Goal: Task Accomplishment & Management: Complete application form

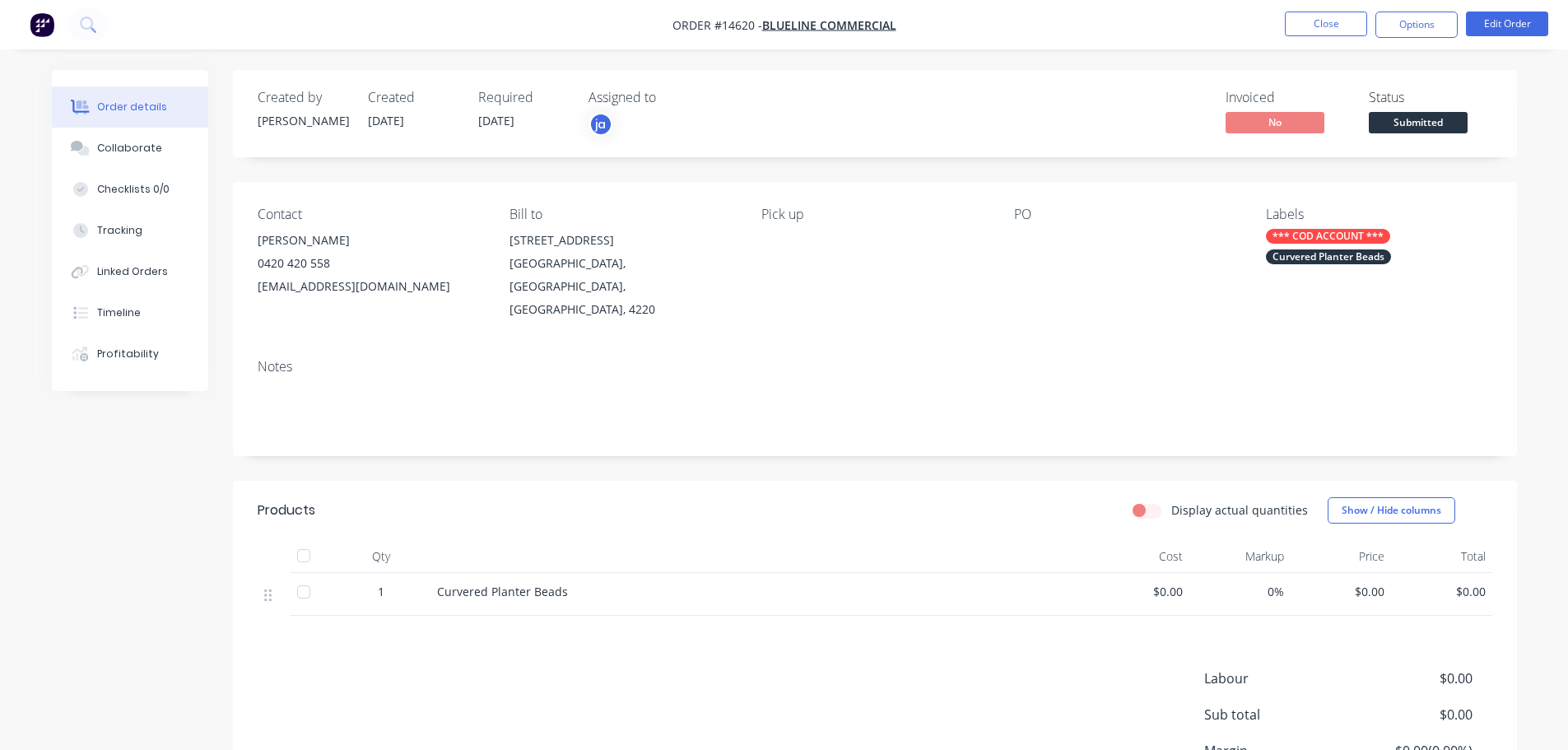
click at [1323, 27] on button "Close" at bounding box center [1325, 24] width 82 height 25
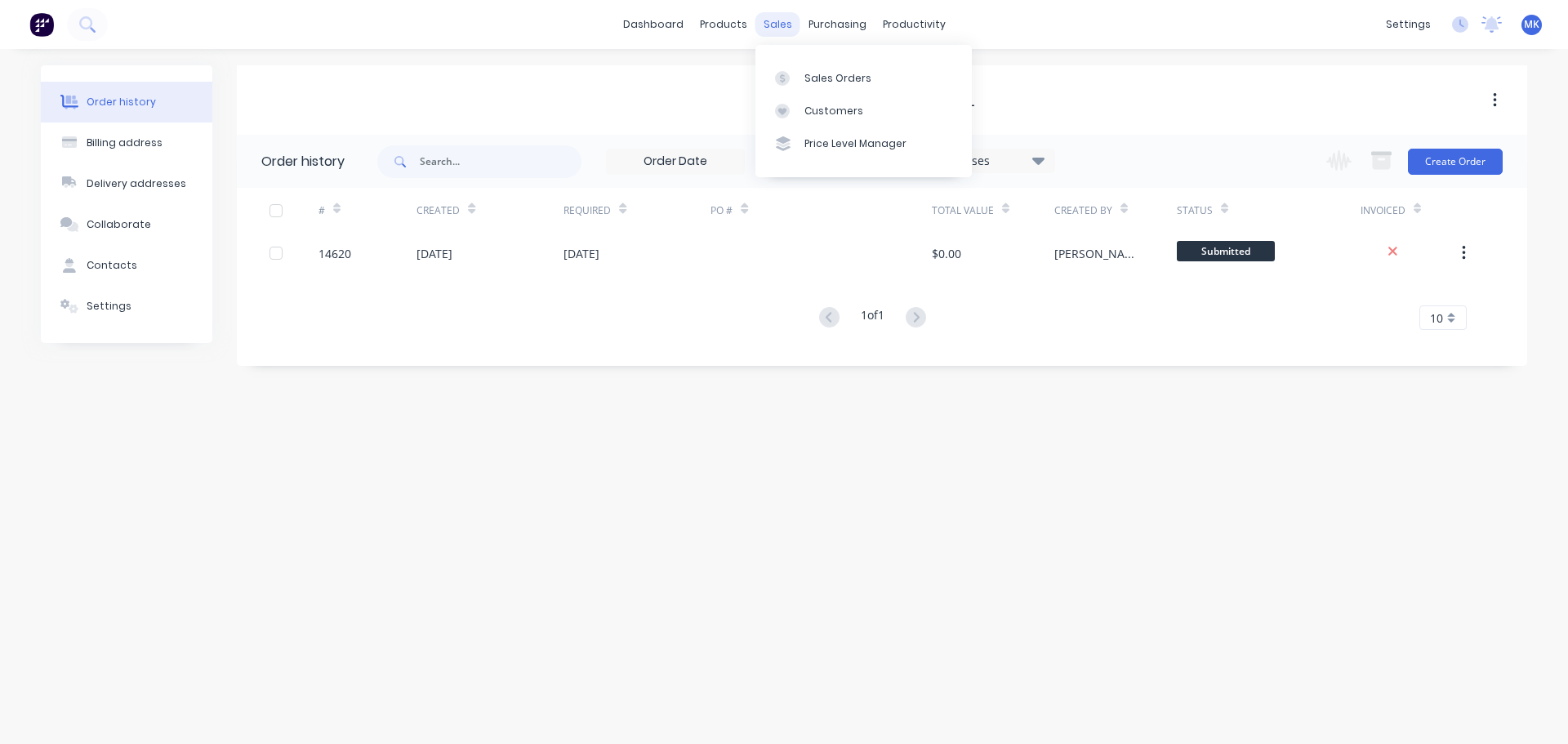
click at [785, 30] on div "sales" at bounding box center [778, 25] width 45 height 25
click at [802, 68] on link "Sales Orders" at bounding box center [863, 78] width 216 height 33
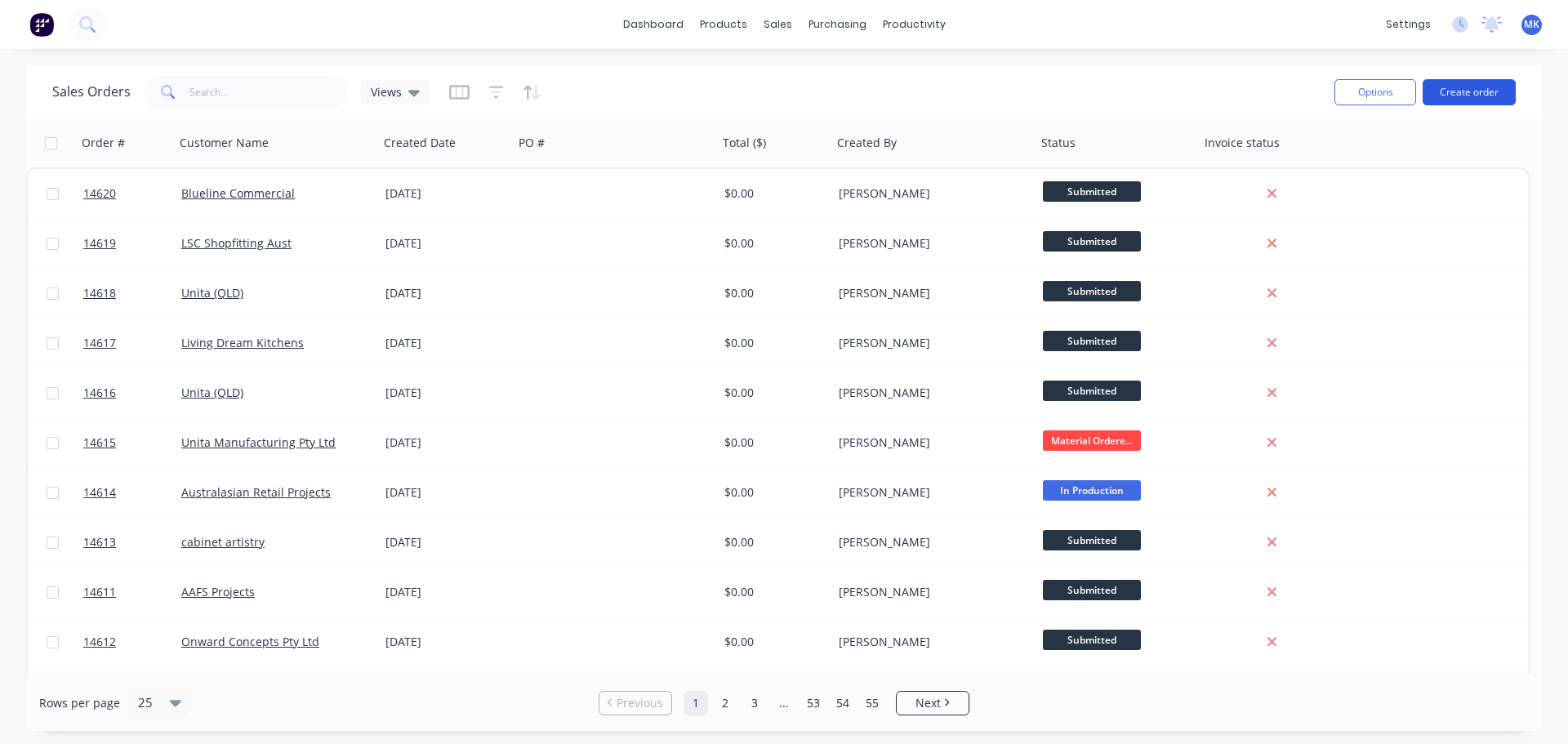
click at [1478, 85] on button "Create order" at bounding box center [1469, 92] width 93 height 26
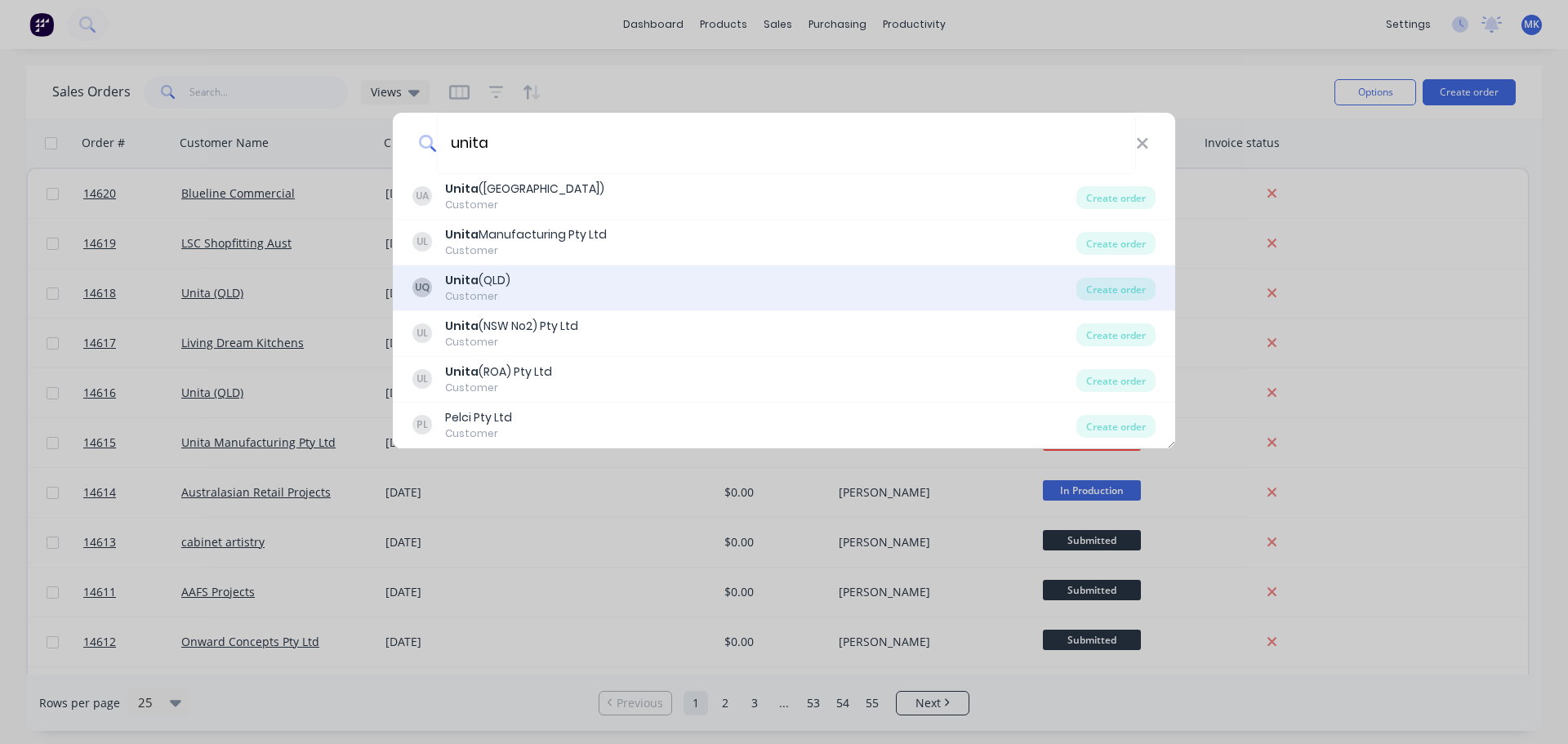
type input "unita"
click at [560, 298] on div "UQ Unita (QLD) Customer" at bounding box center [744, 287] width 664 height 32
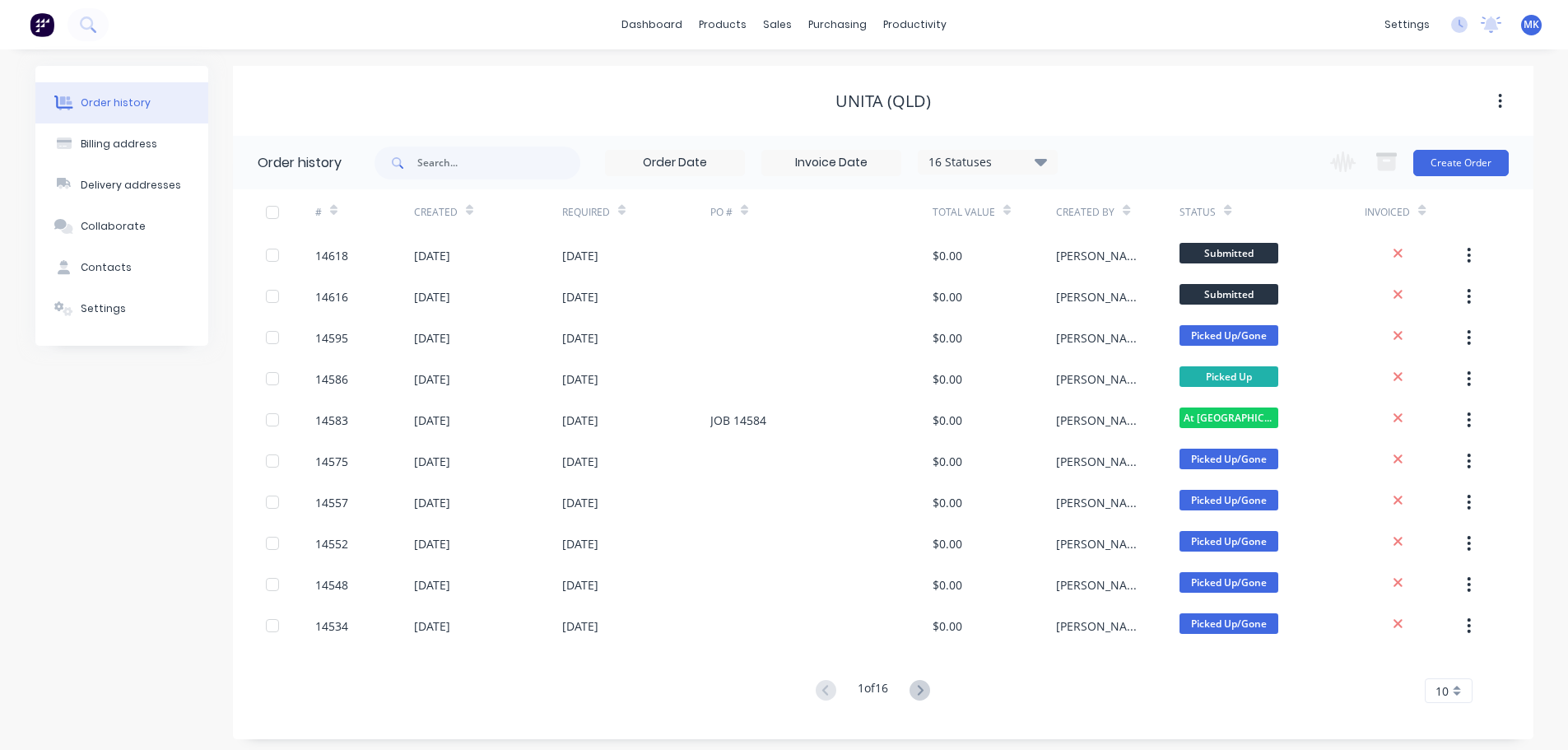
click at [1465, 181] on div "Change order status Submitted Material Ordered/[PERSON_NAME] In Production Cont…" at bounding box center [1413, 162] width 188 height 54
click at [1455, 171] on button "Create Order" at bounding box center [1460, 163] width 95 height 26
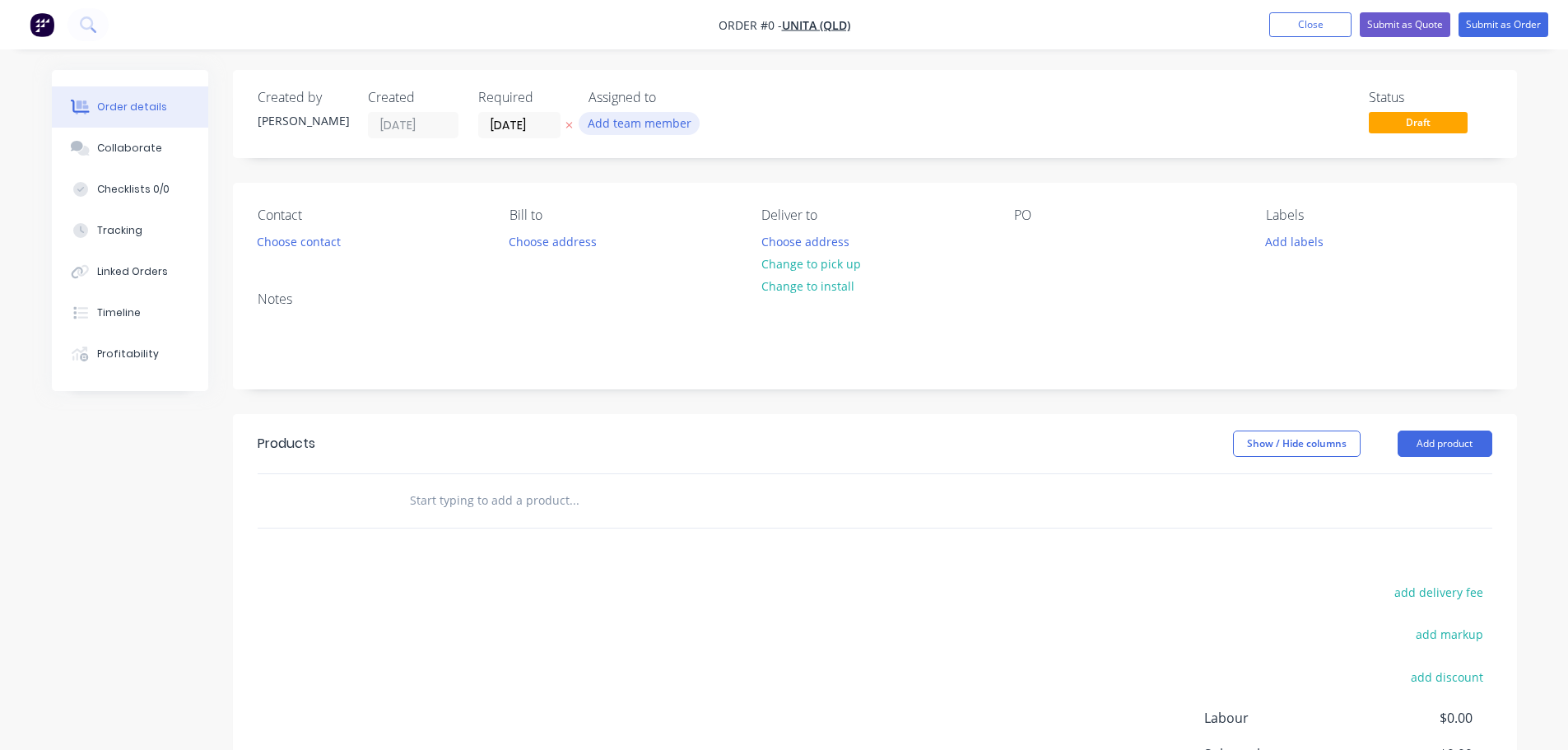
click at [632, 123] on button "Add team member" at bounding box center [639, 123] width 121 height 22
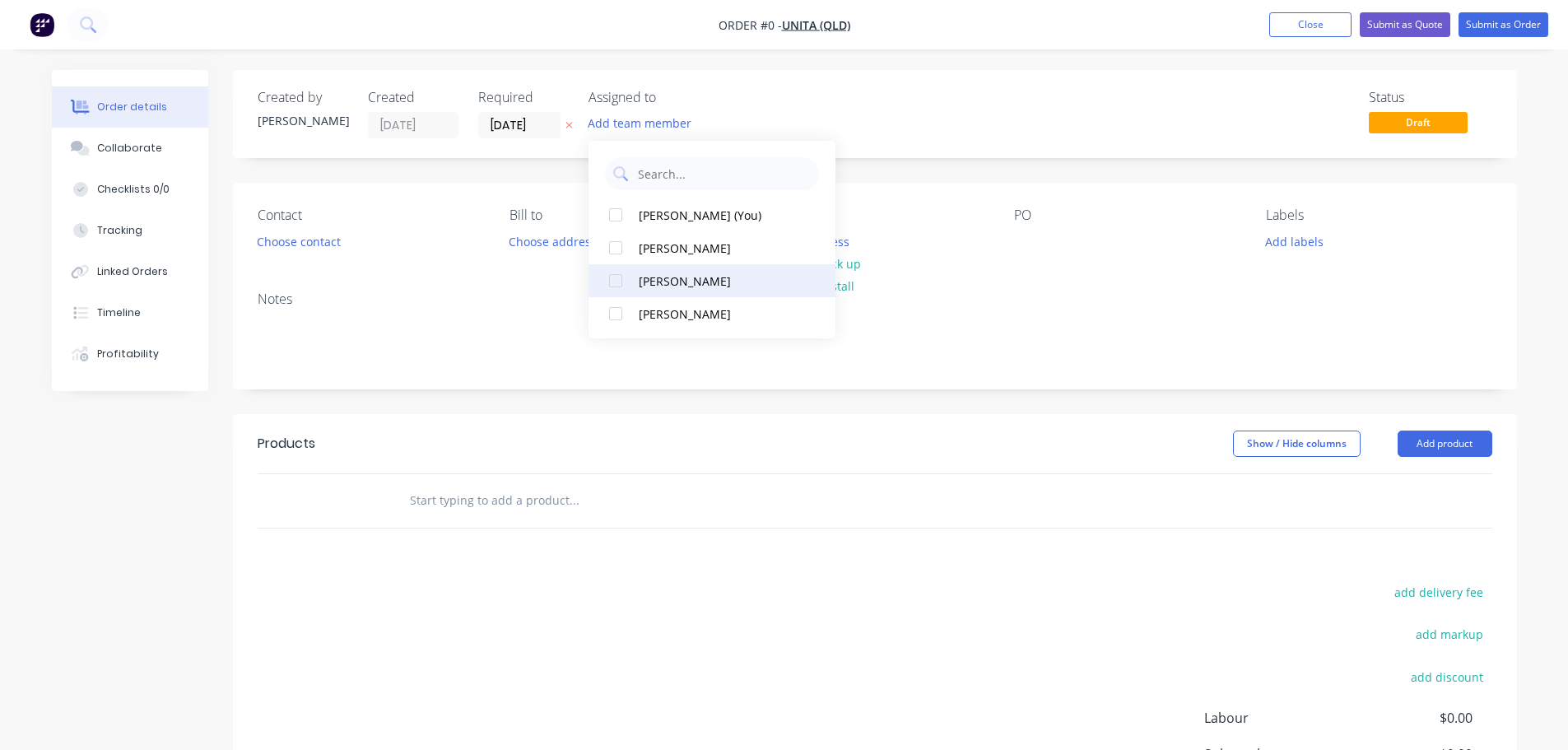
click at [636, 272] on button "[PERSON_NAME]" at bounding box center [712, 281] width 247 height 33
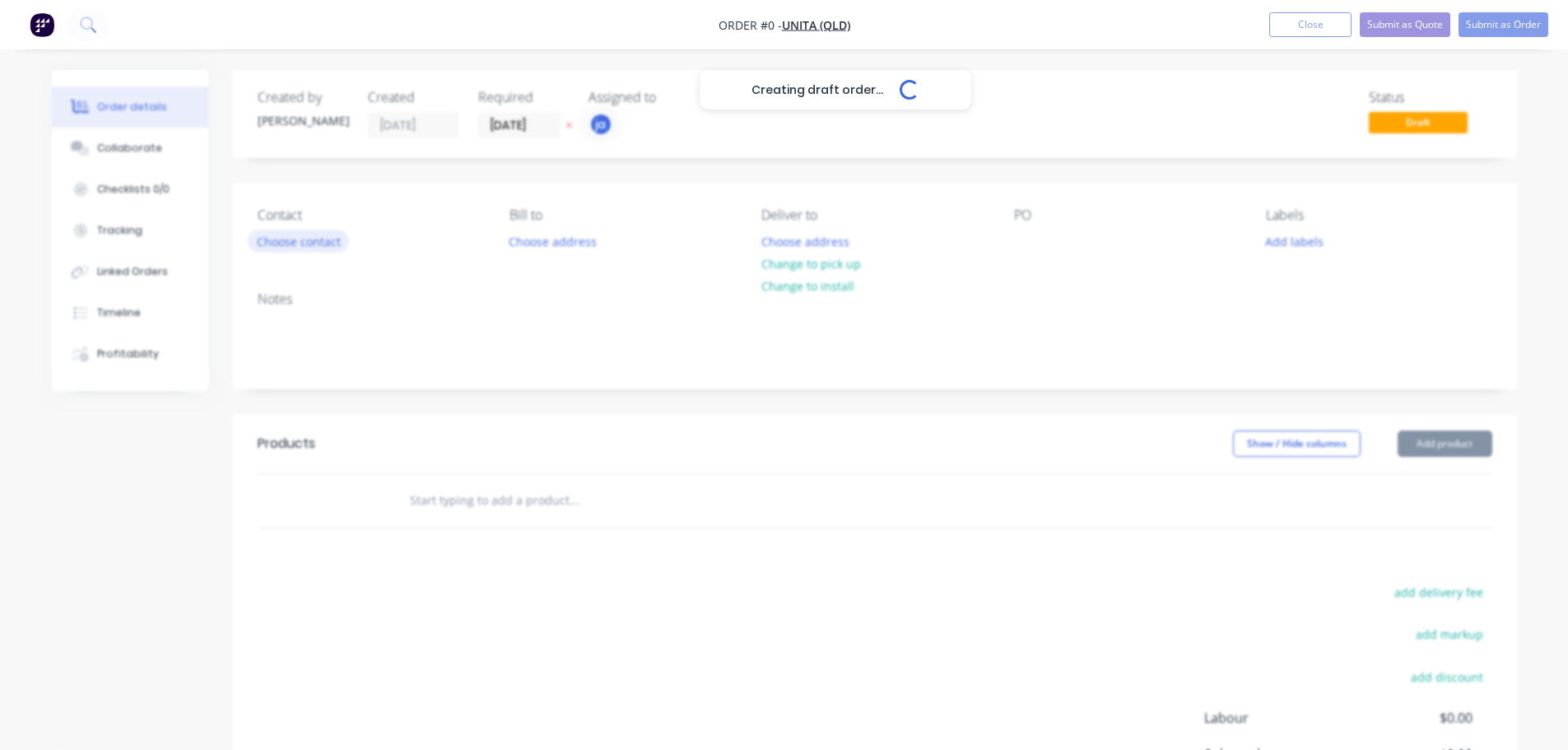
click at [315, 244] on div "Creating draft order... Loading... Order details Collaborate Checklists 0/0 Tra…" at bounding box center [784, 508] width 1498 height 878
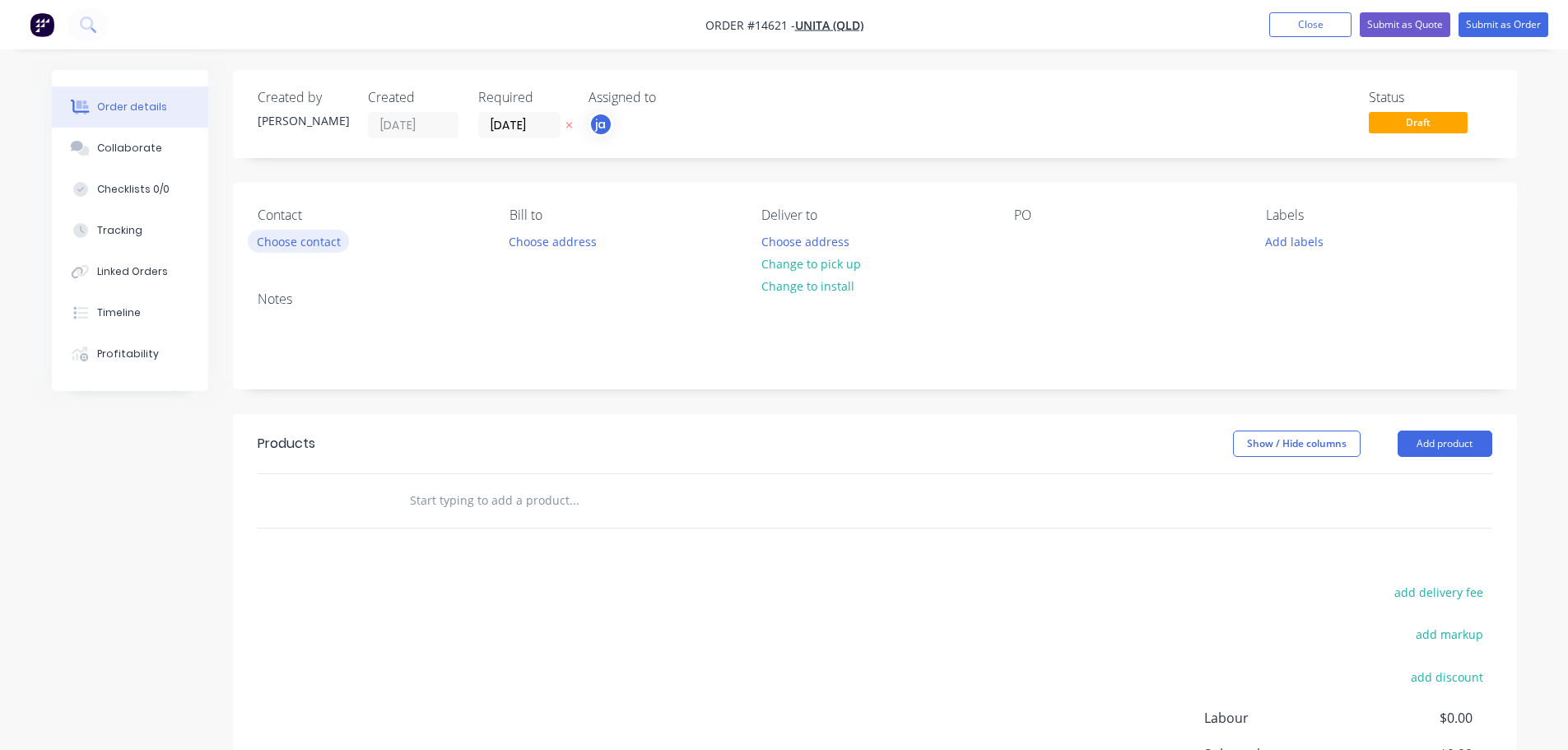
click at [315, 243] on button "Choose contact" at bounding box center [298, 240] width 101 height 22
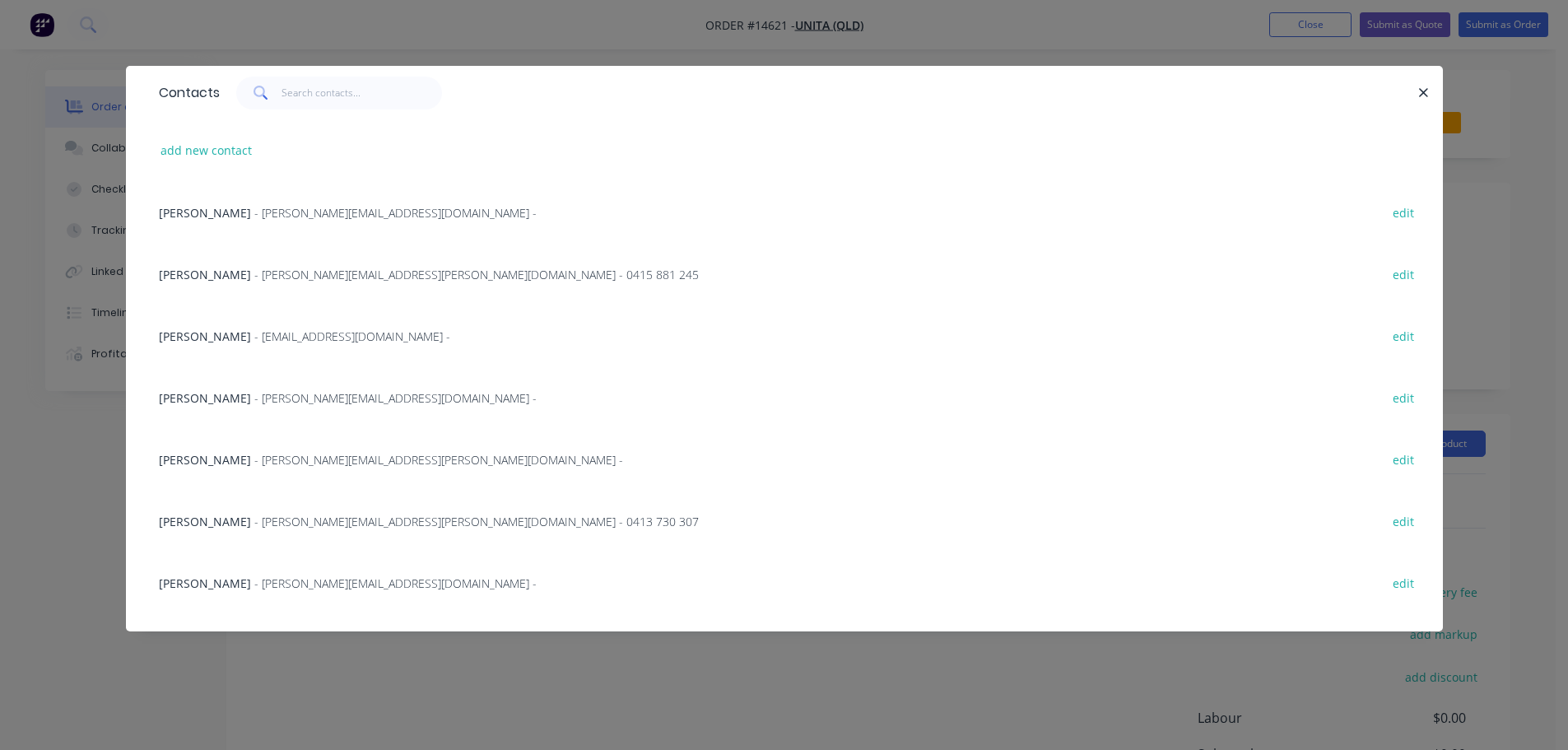
click at [253, 221] on div "[PERSON_NAME] - [PERSON_NAME][EMAIL_ADDRESS][DOMAIN_NAME] - edit" at bounding box center [784, 212] width 1267 height 62
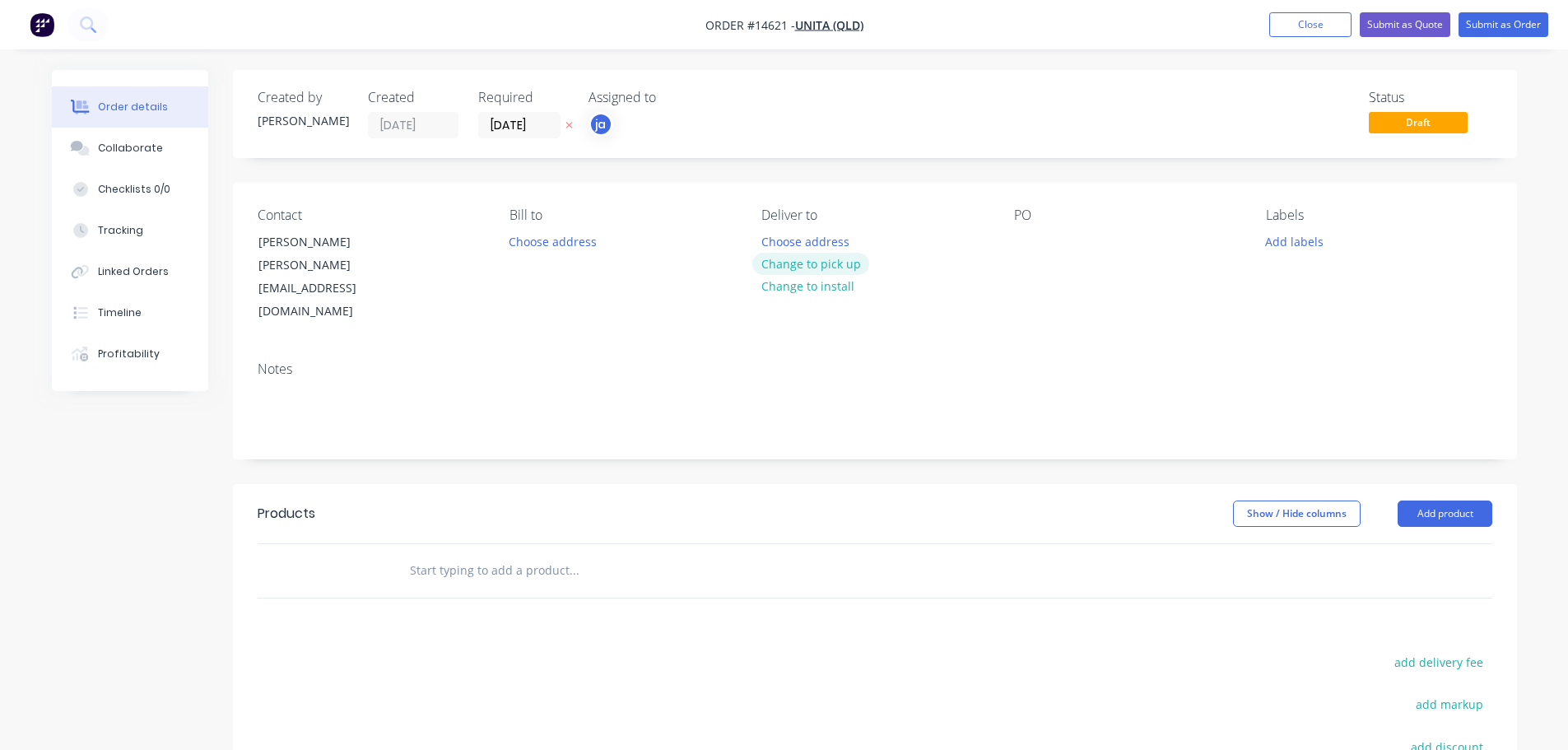
click at [814, 267] on button "Change to pick up" at bounding box center [810, 263] width 117 height 22
click at [1287, 238] on button "Add labels" at bounding box center [1294, 240] width 75 height 22
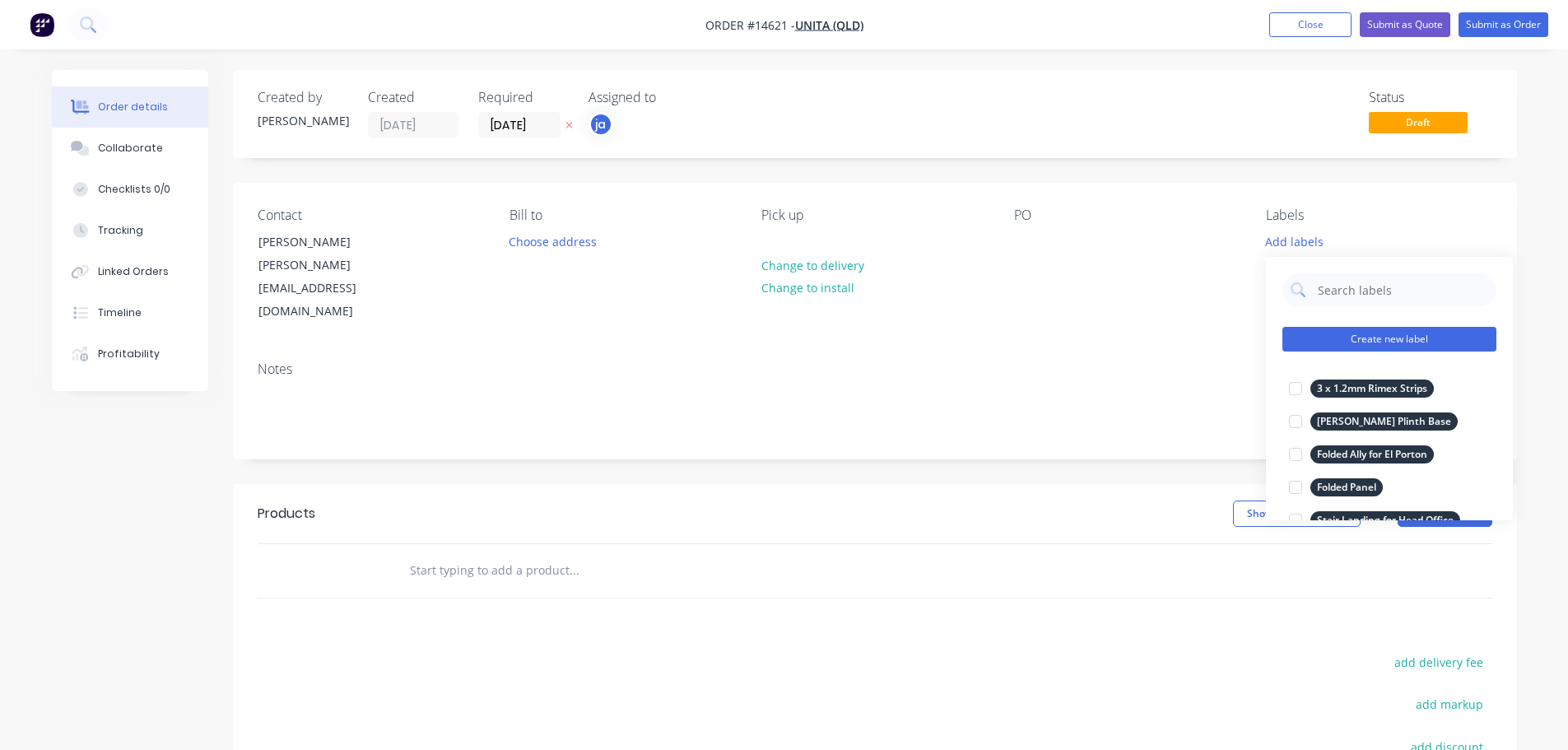
click at [1401, 334] on button "Create new label" at bounding box center [1389, 339] width 214 height 25
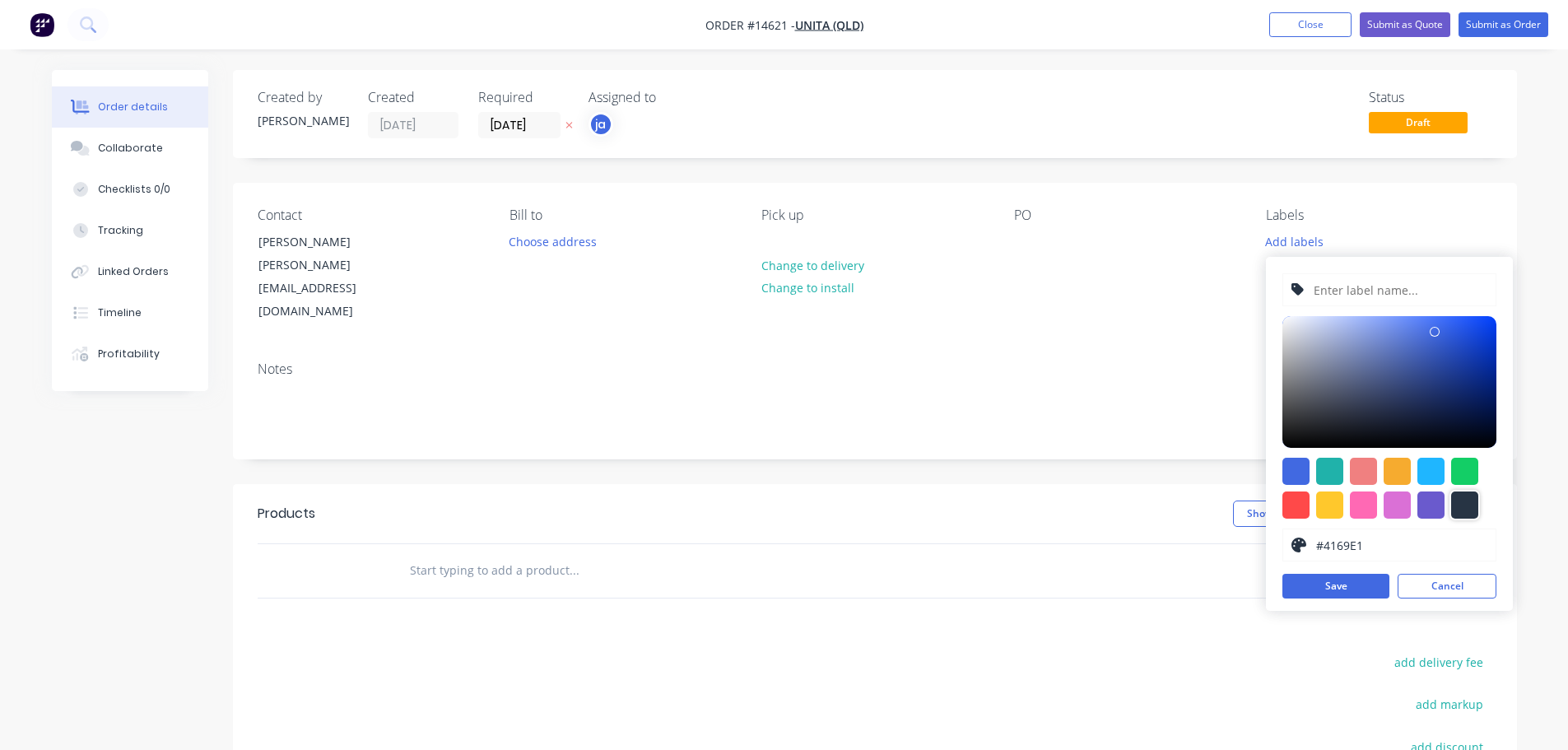
click at [1467, 507] on div at bounding box center [1465, 504] width 27 height 27
type input "#273444"
click at [1384, 311] on div "#273444 hex #273444 Save Cancel" at bounding box center [1389, 433] width 247 height 353
click at [1379, 300] on input "text" at bounding box center [1400, 290] width 176 height 31
paste input "1 x 2B Piece"
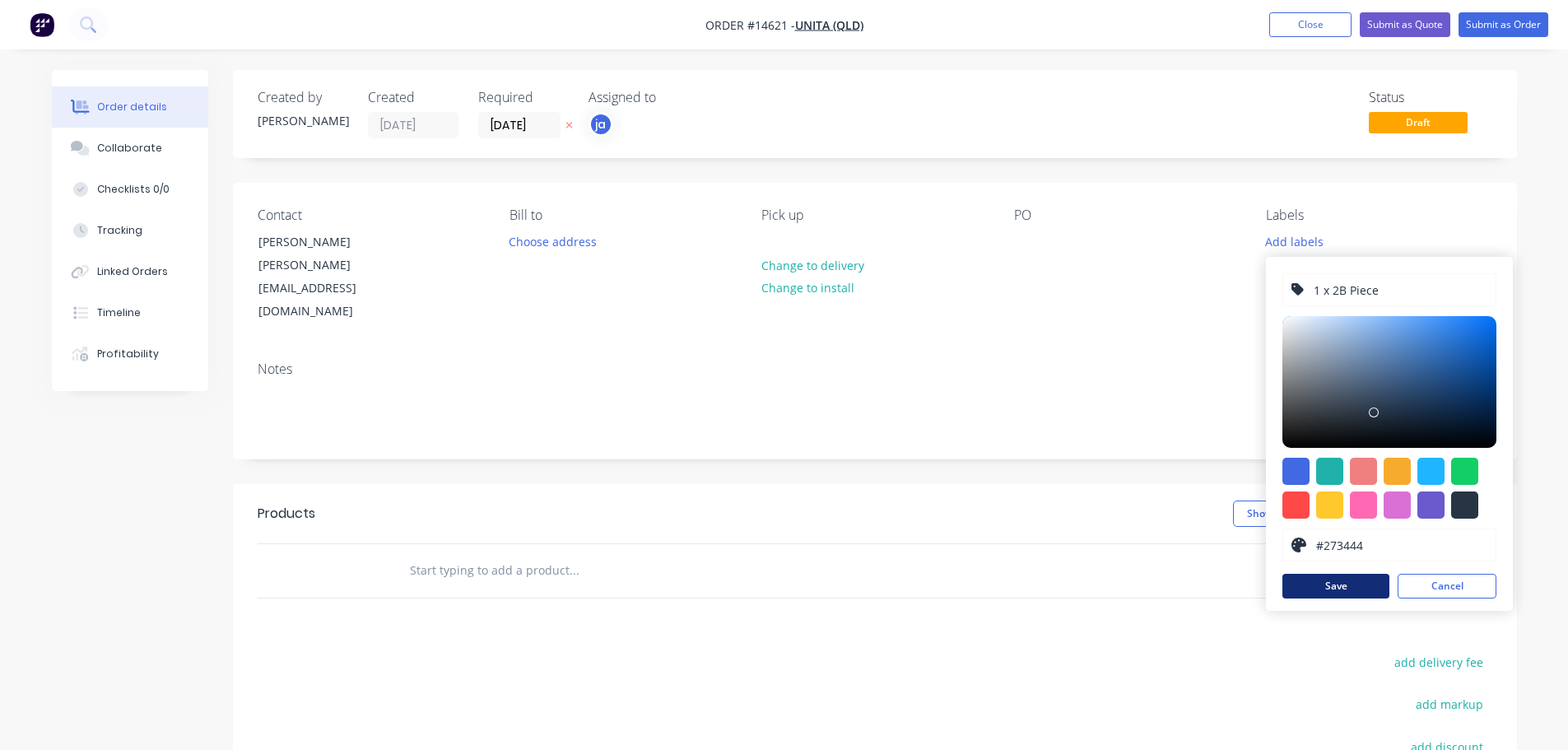
type input "1 x 2B Piece"
click at [1336, 590] on button "Save" at bounding box center [1335, 586] width 107 height 25
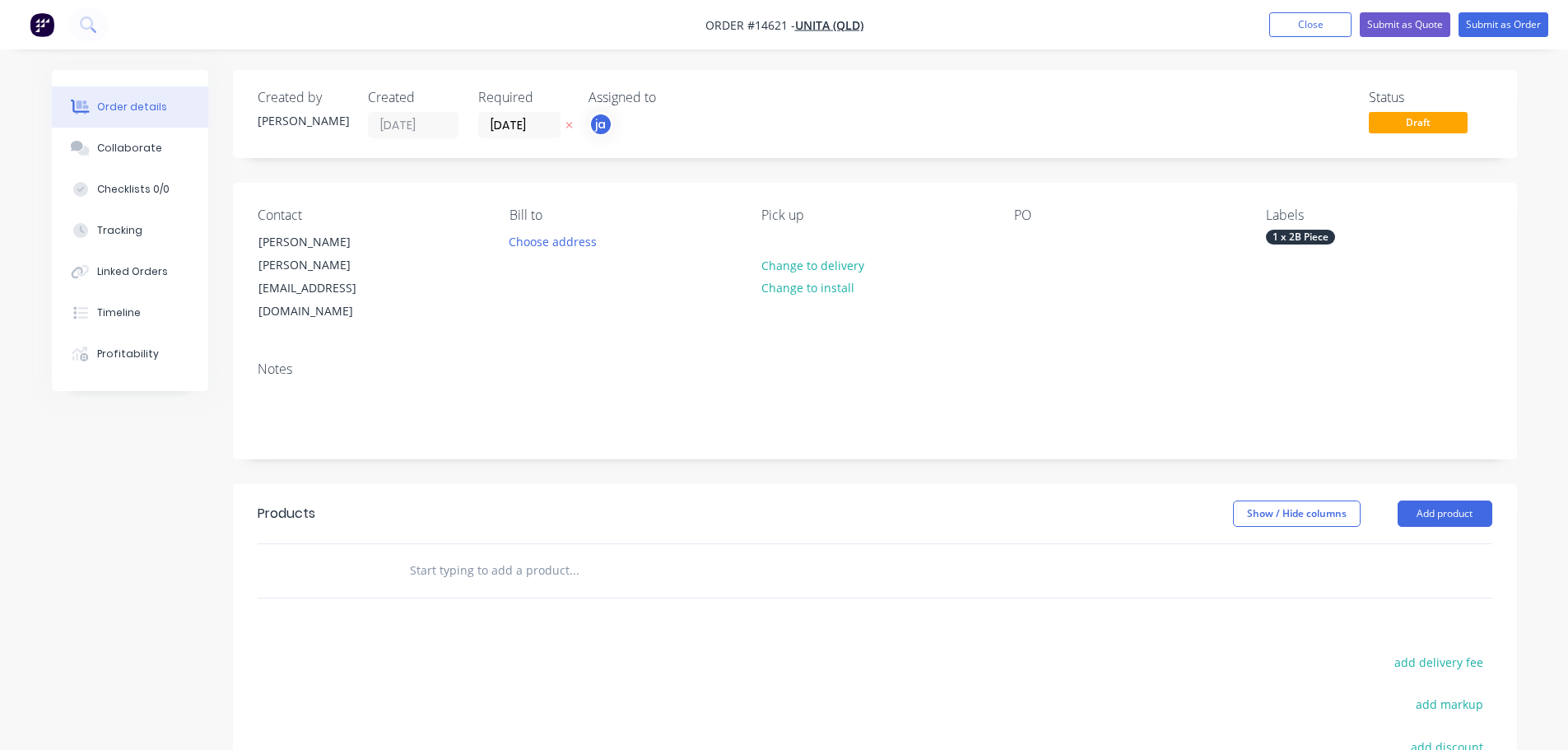
click at [474, 554] on input "text" at bounding box center [574, 570] width 329 height 33
click at [471, 554] on input "text" at bounding box center [574, 570] width 329 height 33
paste input "1 x 2B Piece"
type input "1 x 2B Piece"
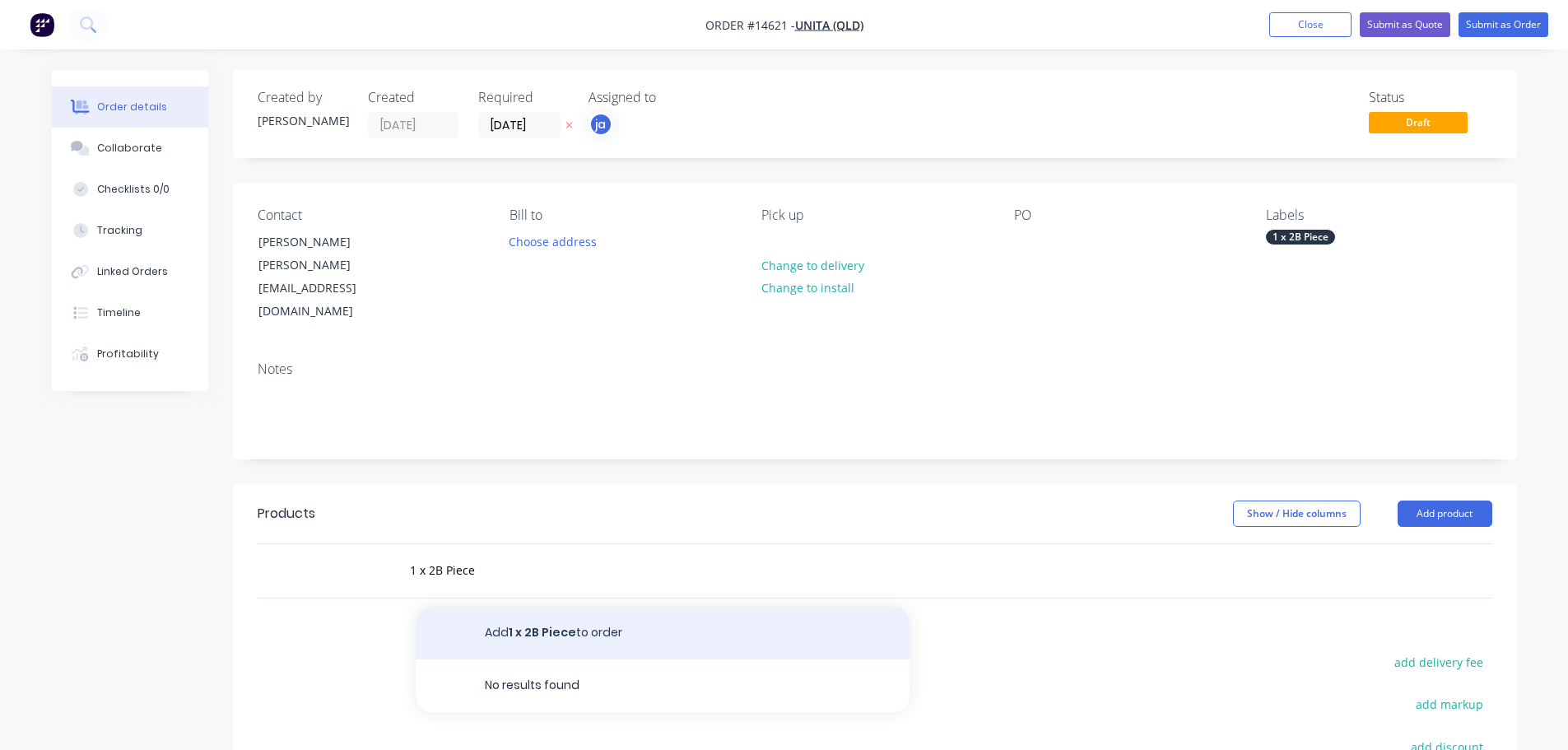
click at [649, 607] on button "Add 1 x 2B Piece to order" at bounding box center [662, 633] width 493 height 53
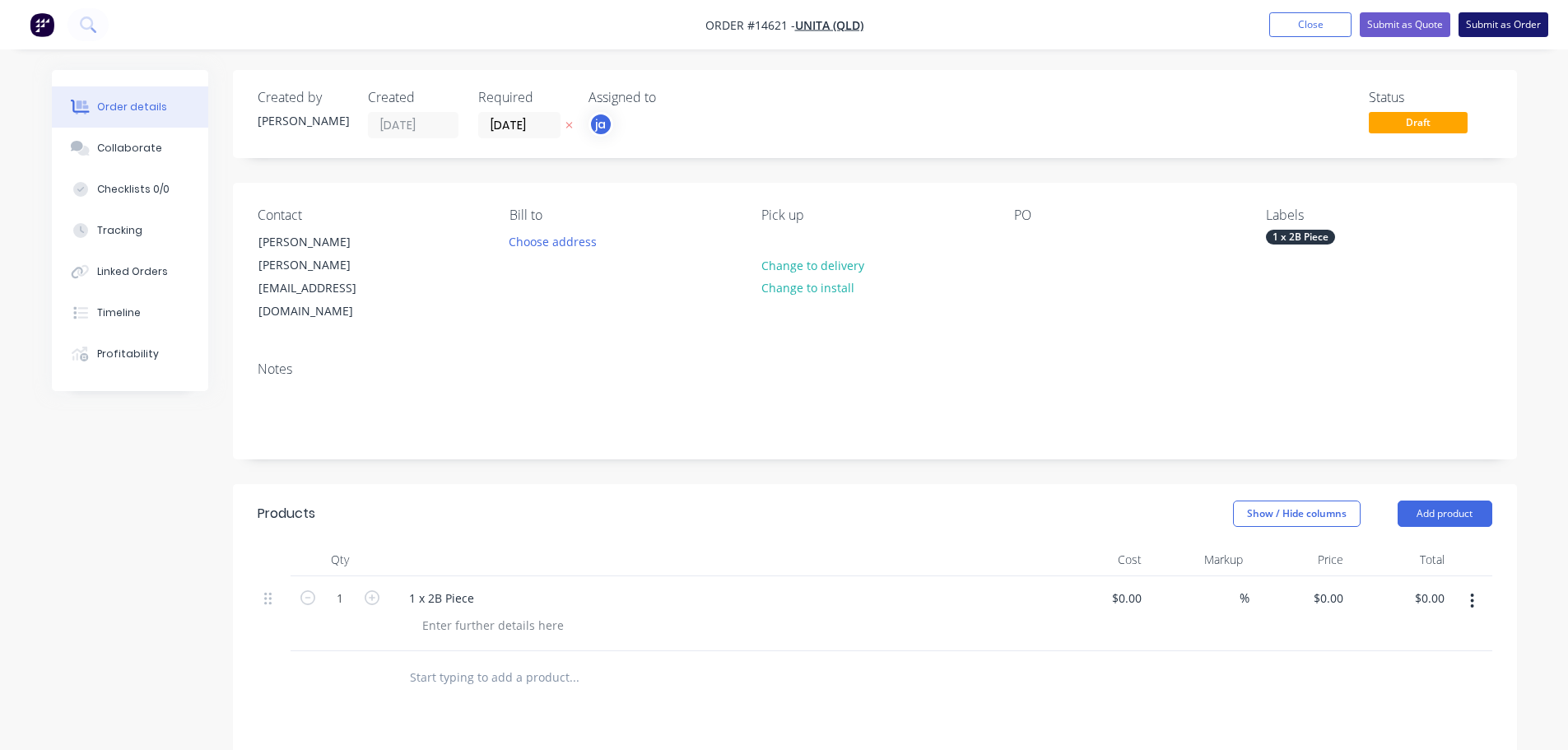
click at [1488, 26] on button "Submit as Order" at bounding box center [1503, 25] width 89 height 25
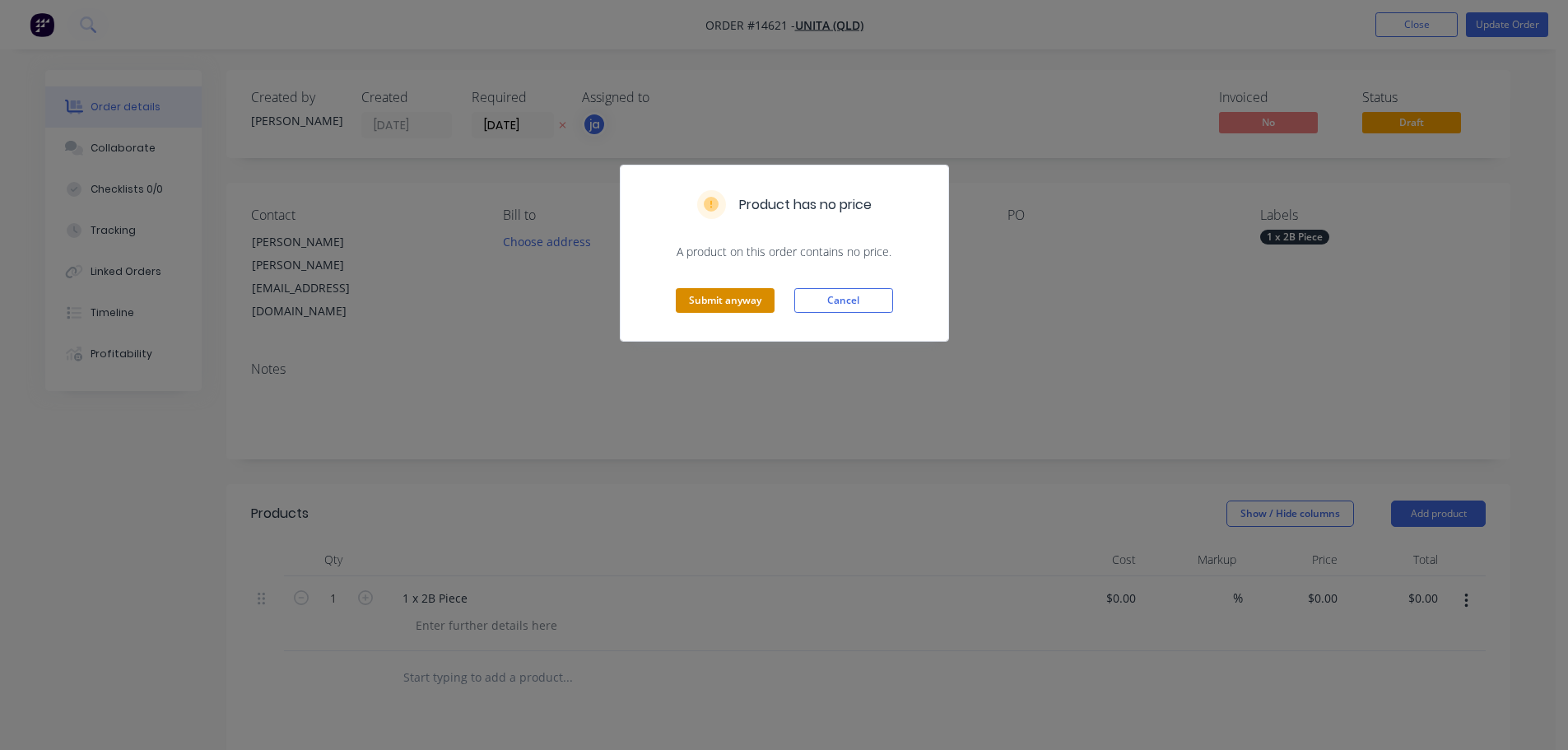
click at [690, 306] on button "Submit anyway" at bounding box center [724, 300] width 99 height 25
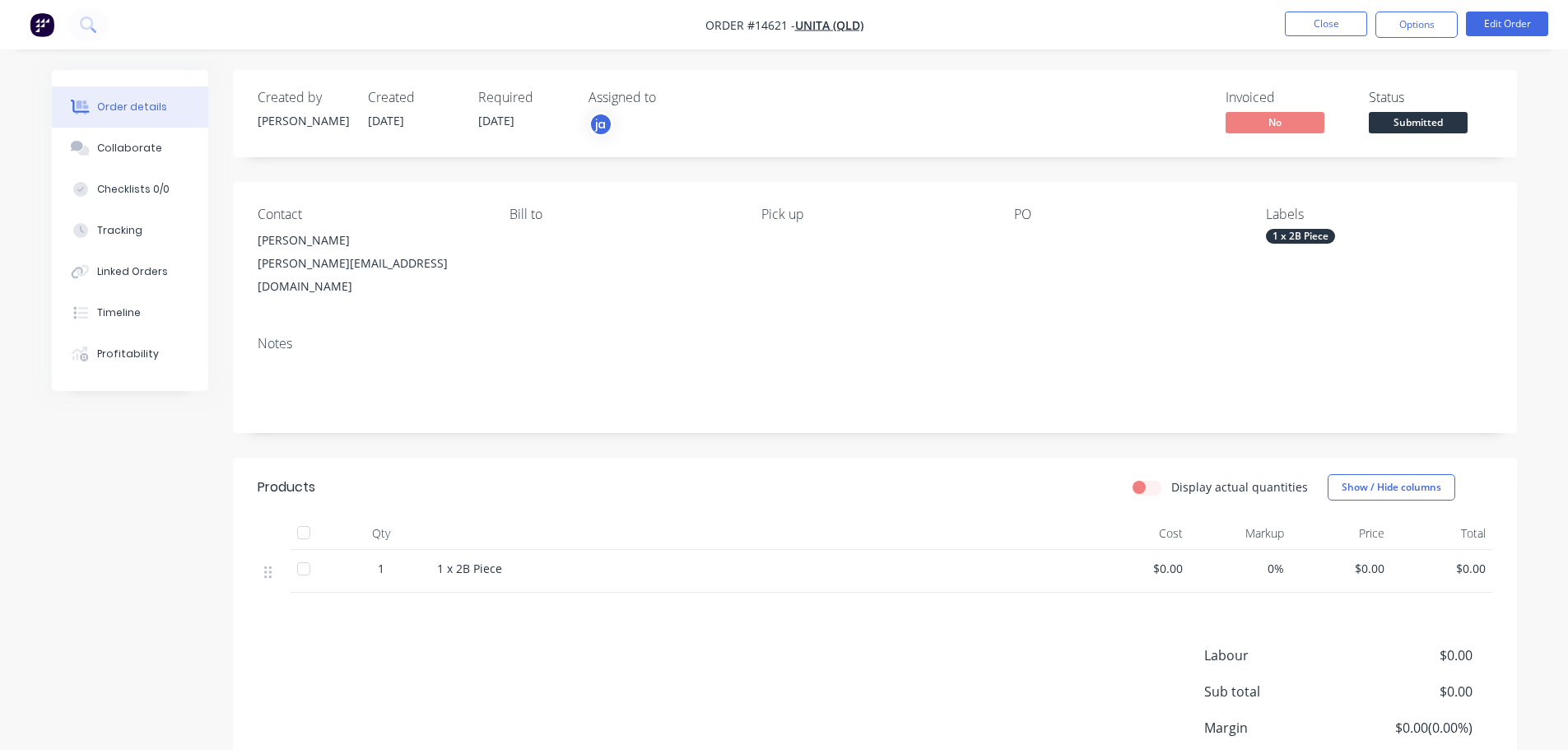
click at [1310, 38] on nav "Order #14621 - Unita (QLD) Close Options Edit Order" at bounding box center [784, 25] width 1568 height 50
click at [1299, 38] on nav "Order #14621 - Unita (QLD) Close Options Edit Order" at bounding box center [784, 25] width 1568 height 50
click at [1320, 23] on button "Close" at bounding box center [1325, 24] width 82 height 25
